Goal: Go to known website: Access a specific website the user already knows

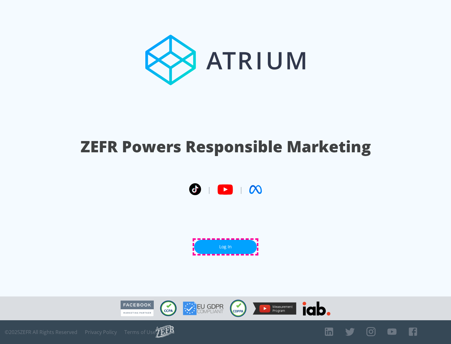
click at [225, 247] on link "Log In" at bounding box center [225, 247] width 63 height 14
